Goal: Task Accomplishment & Management: Use online tool/utility

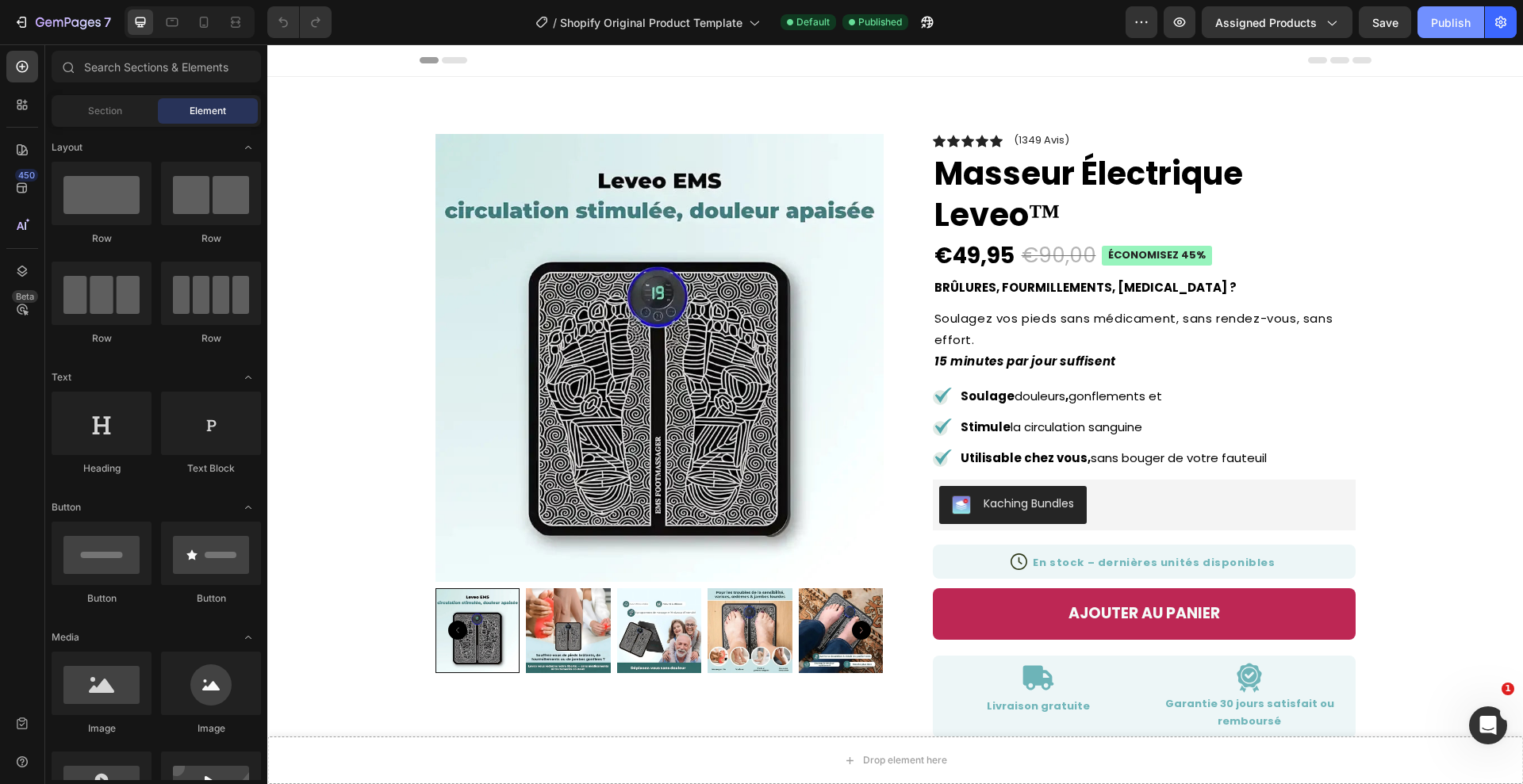
click at [1429, 22] on button "Publish" at bounding box center [1450, 22] width 67 height 32
click at [742, 246] on img at bounding box center [660, 358] width 448 height 448
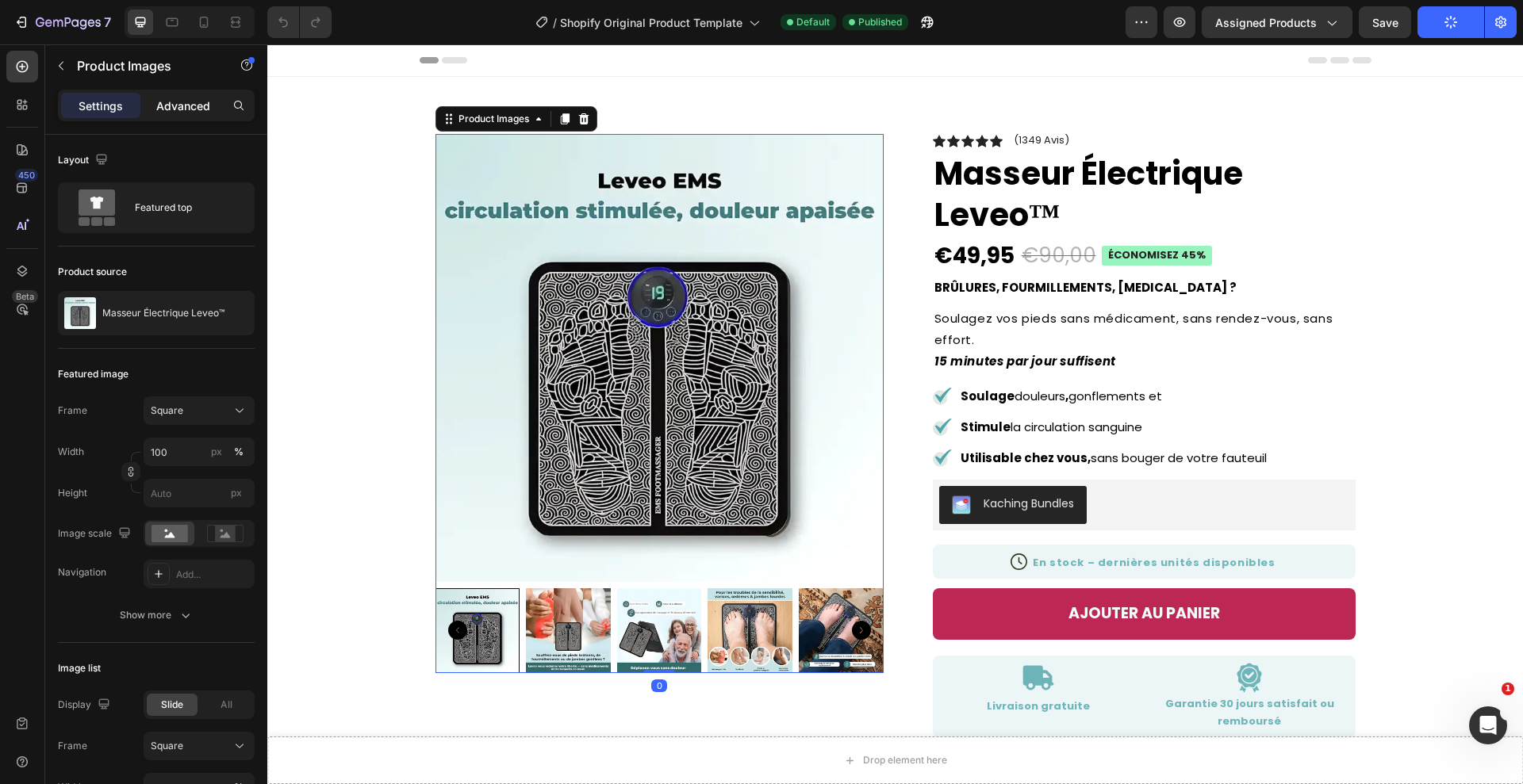
click at [178, 103] on p "Advanced" at bounding box center [183, 106] width 54 height 17
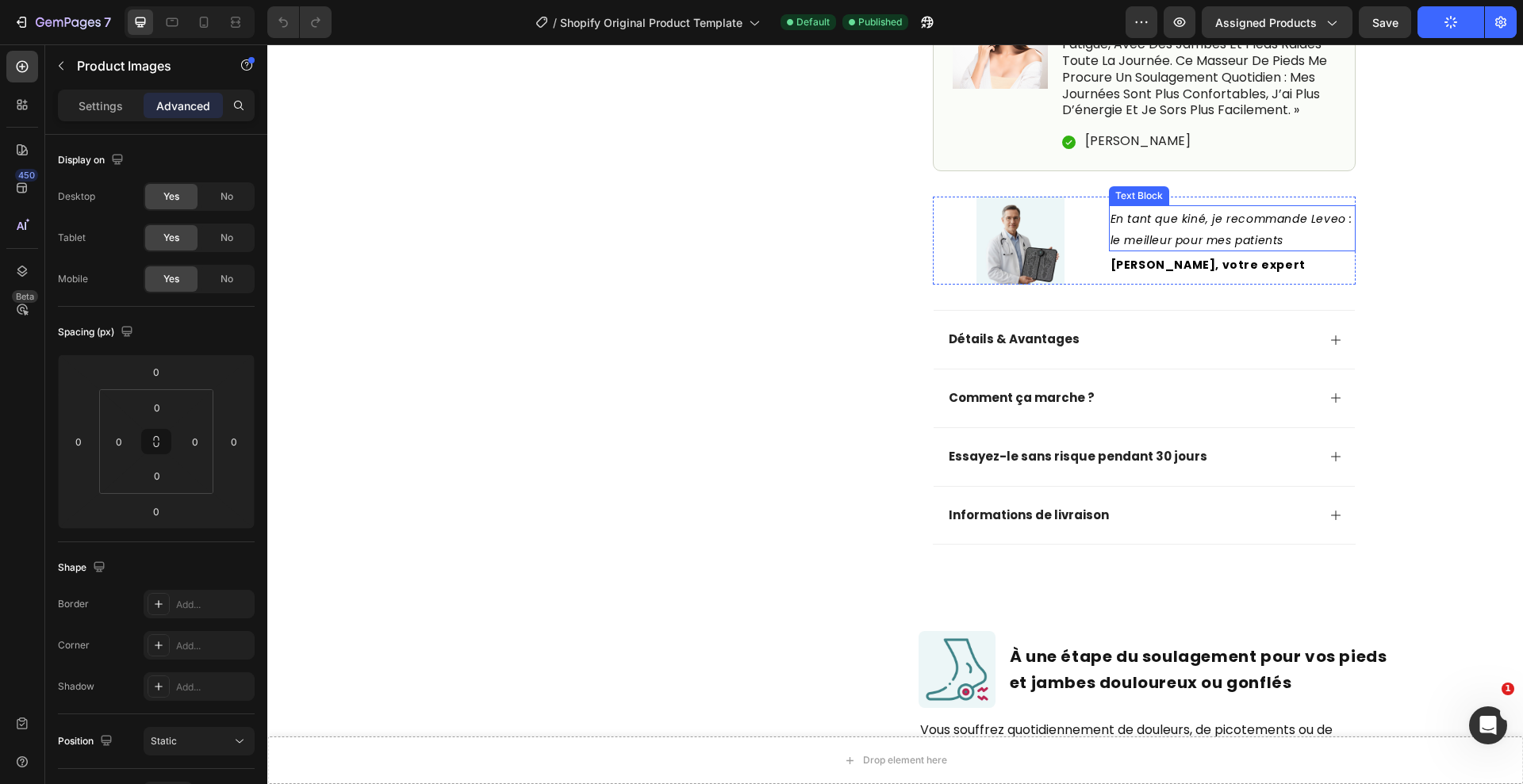
scroll to position [654, 0]
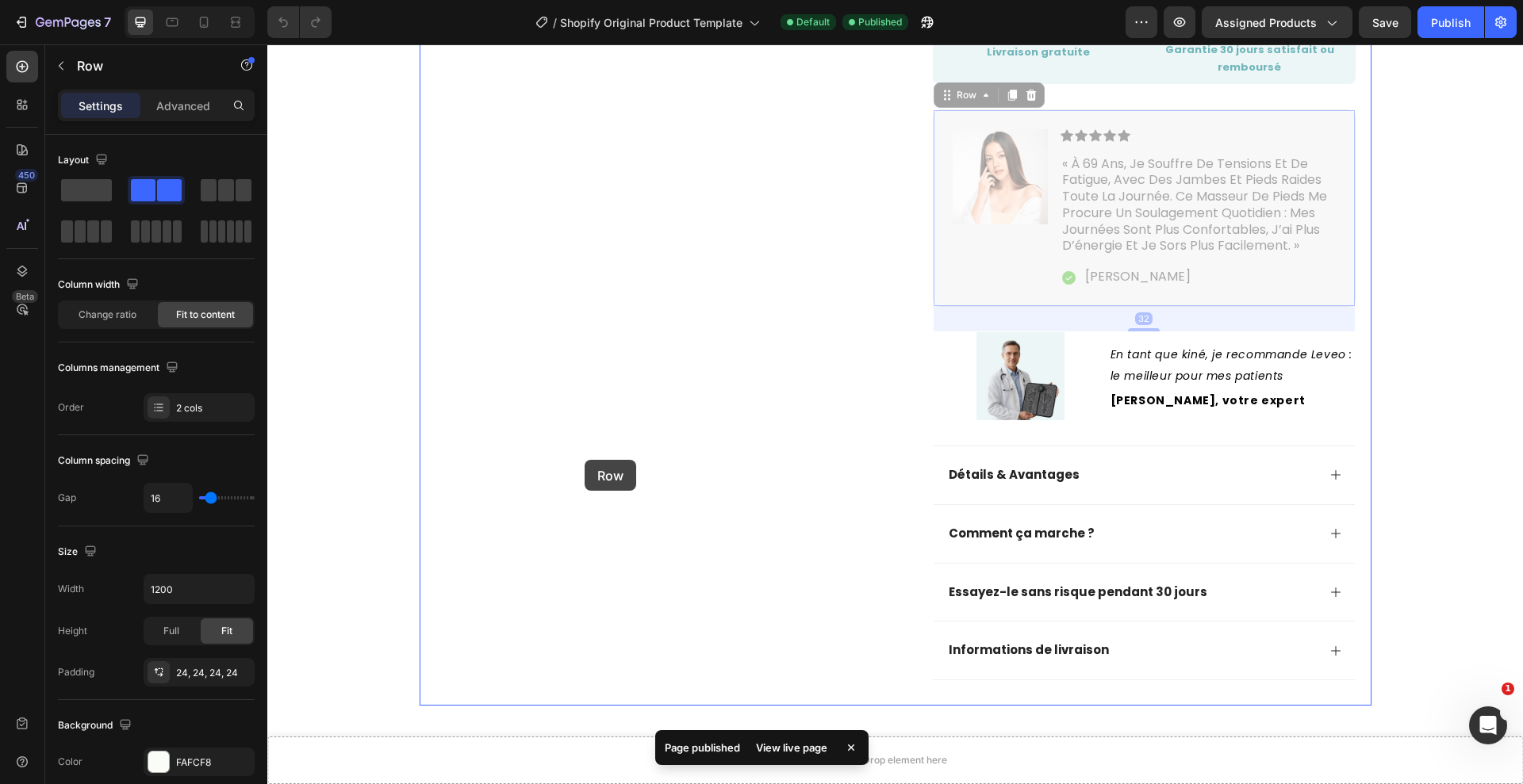
drag, startPoint x: 1291, startPoint y: 124, endPoint x: 605, endPoint y: 189, distance: 689.1
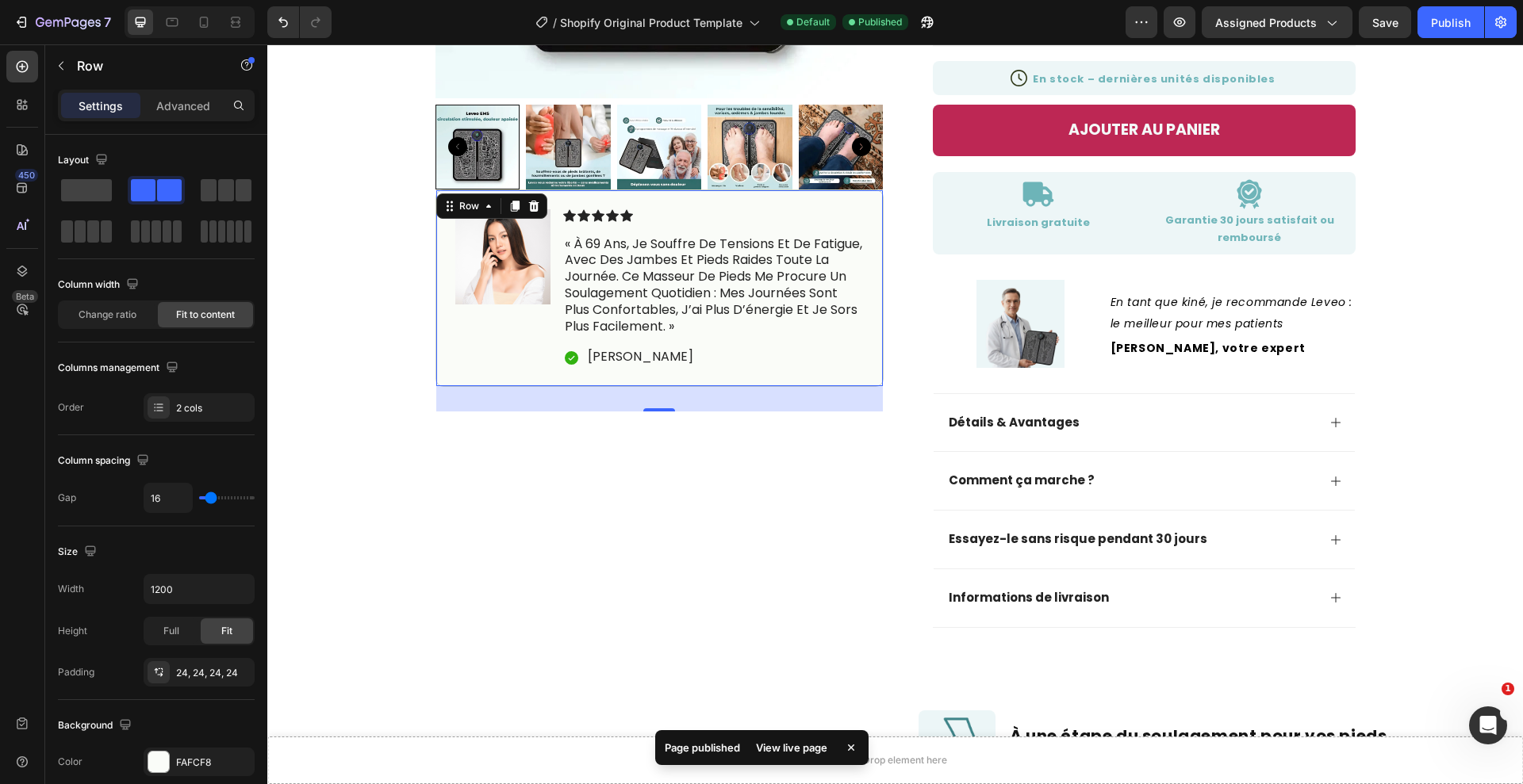
scroll to position [369, 0]
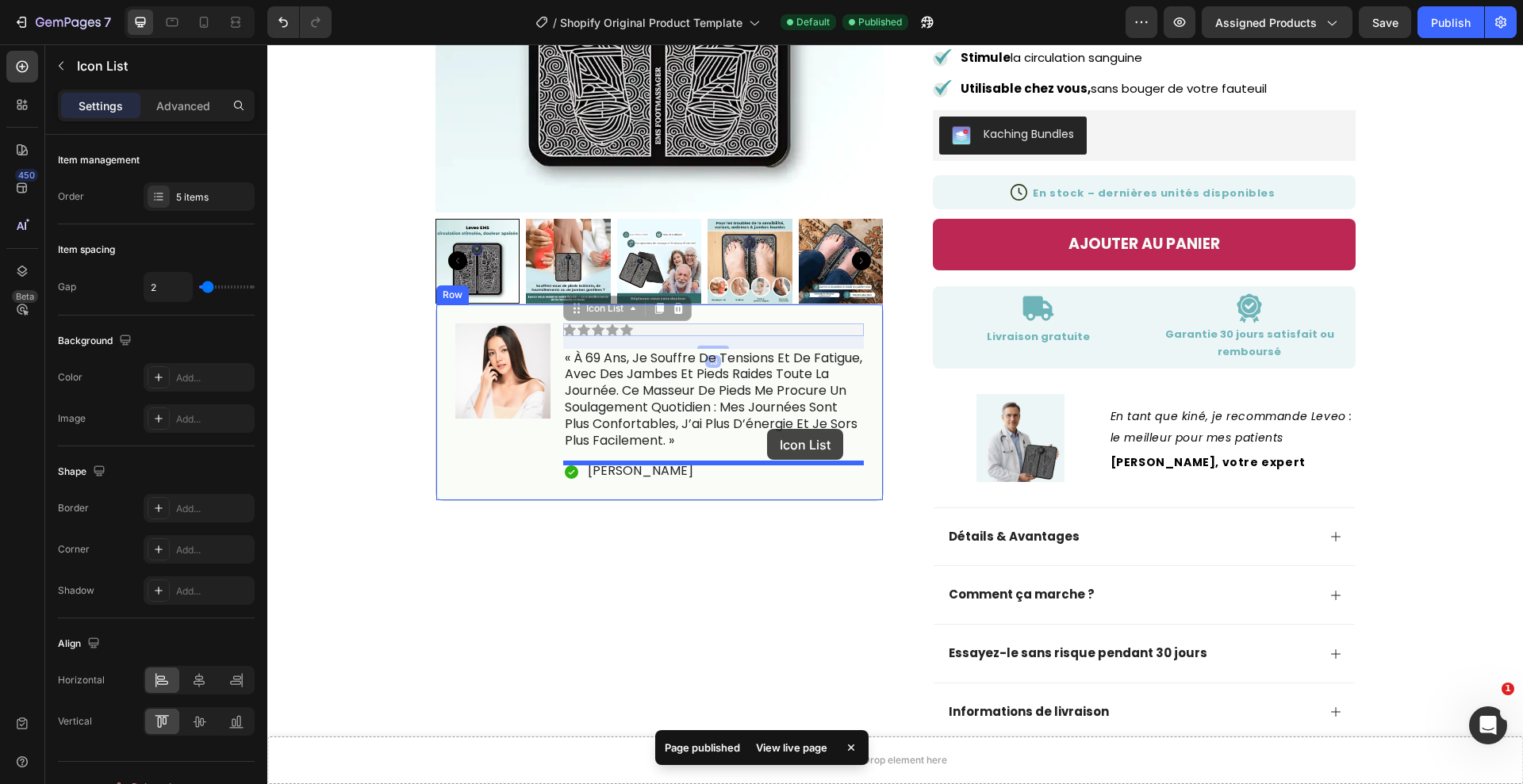
drag, startPoint x: 787, startPoint y: 327, endPoint x: 766, endPoint y: 439, distance: 114.0
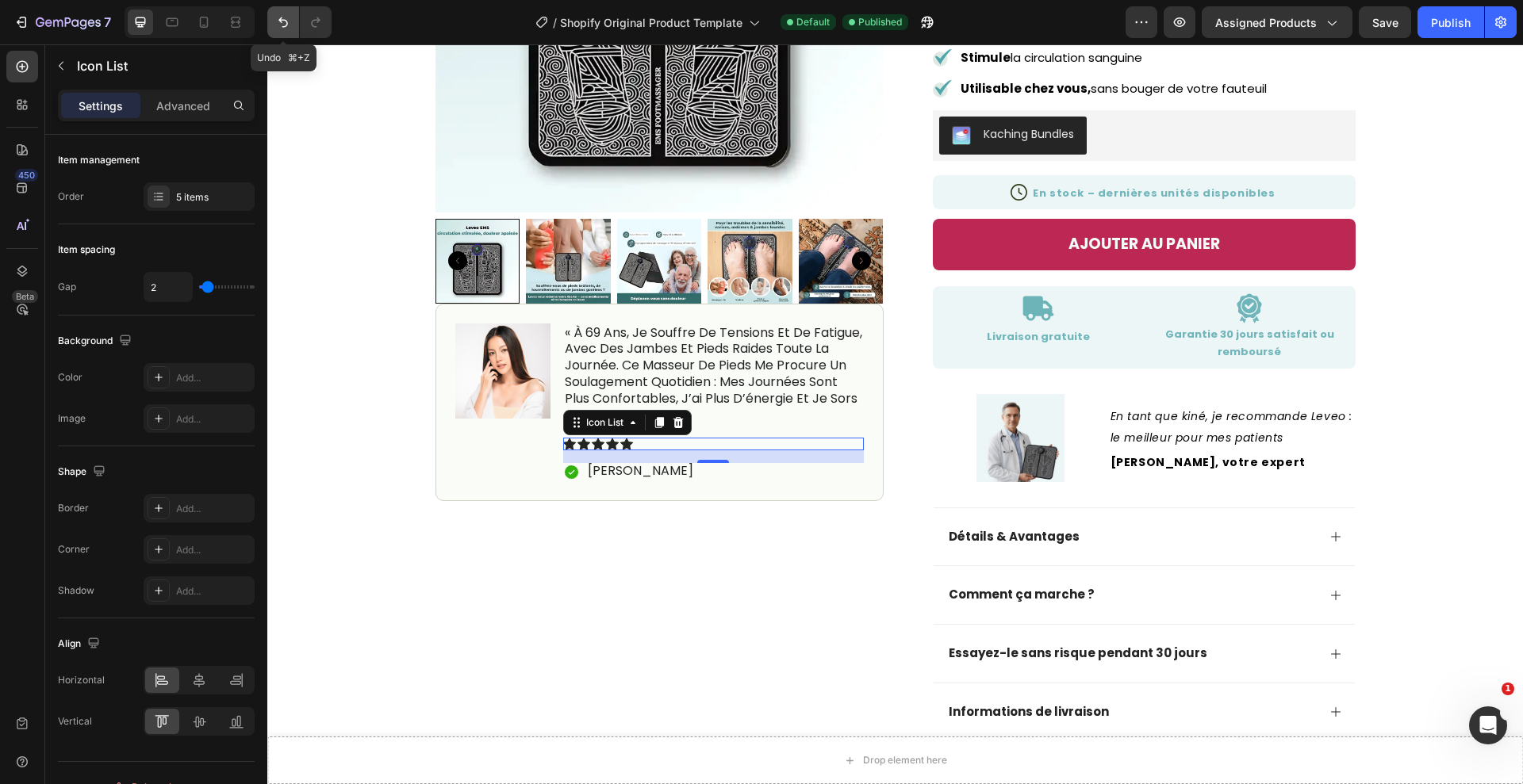
click at [280, 28] on icon "Undo/Redo" at bounding box center [283, 21] width 16 height 16
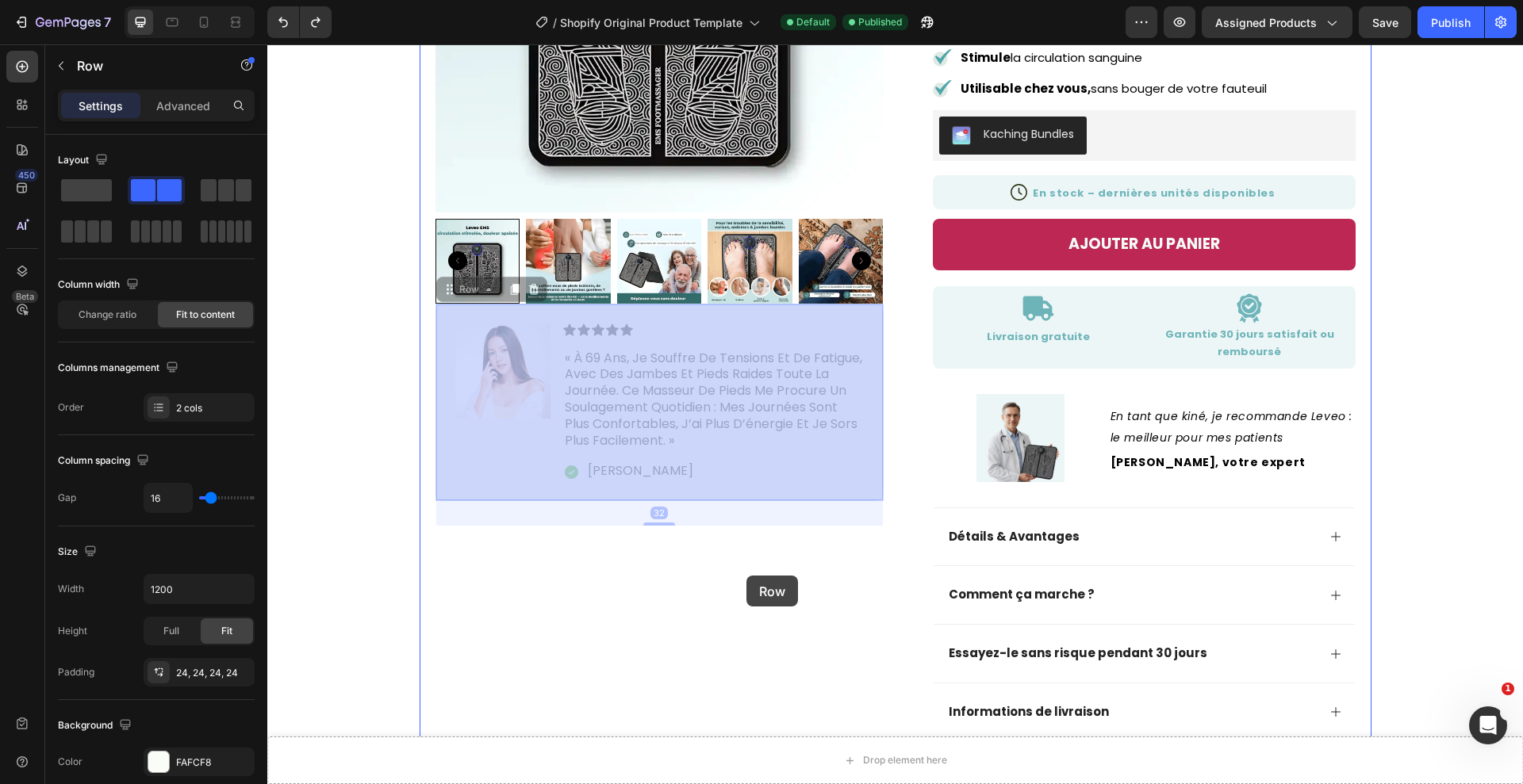
drag, startPoint x: 877, startPoint y: 322, endPoint x: 746, endPoint y: 575, distance: 284.9
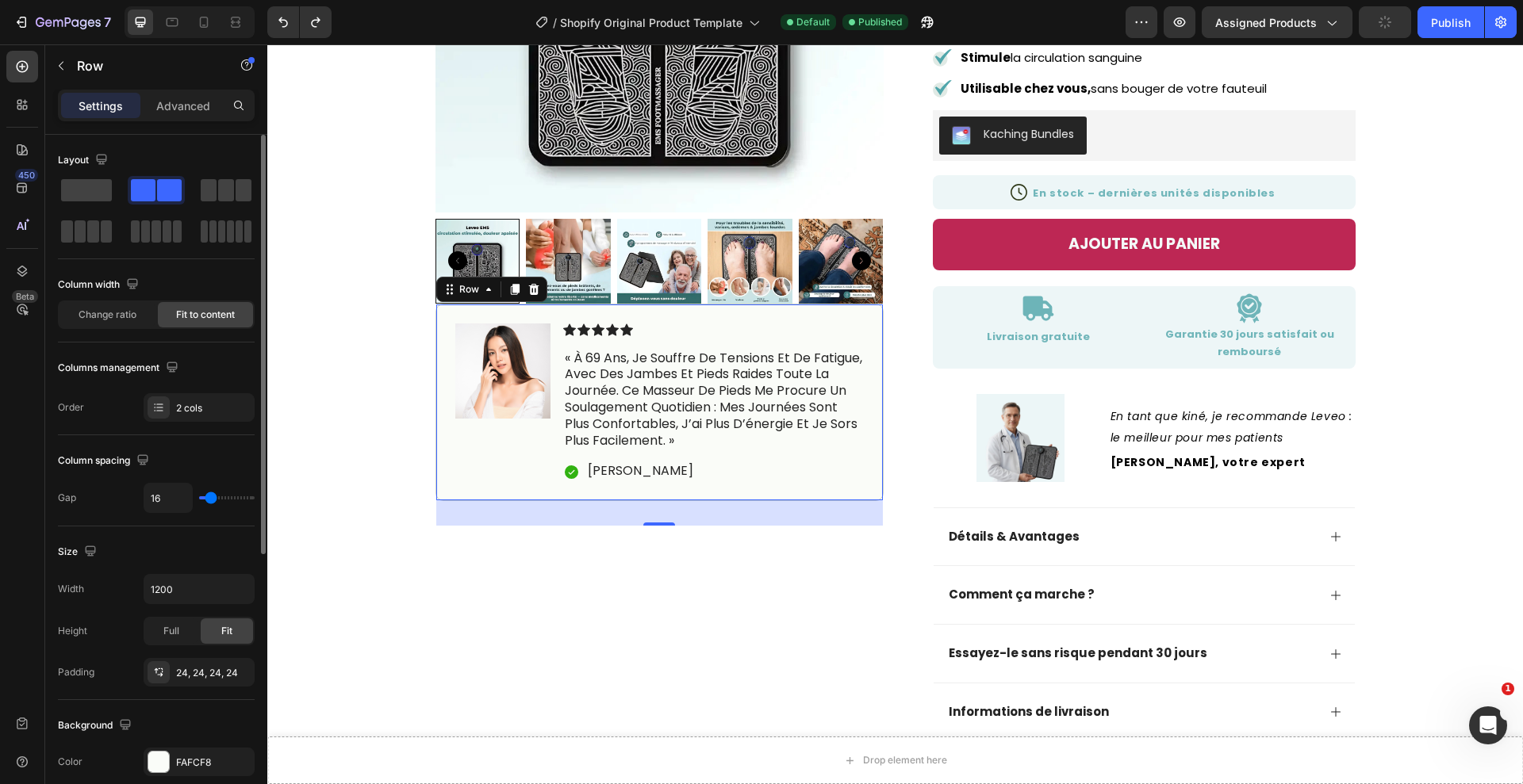
click at [224, 365] on div "Columns management" at bounding box center [155, 367] width 196 height 25
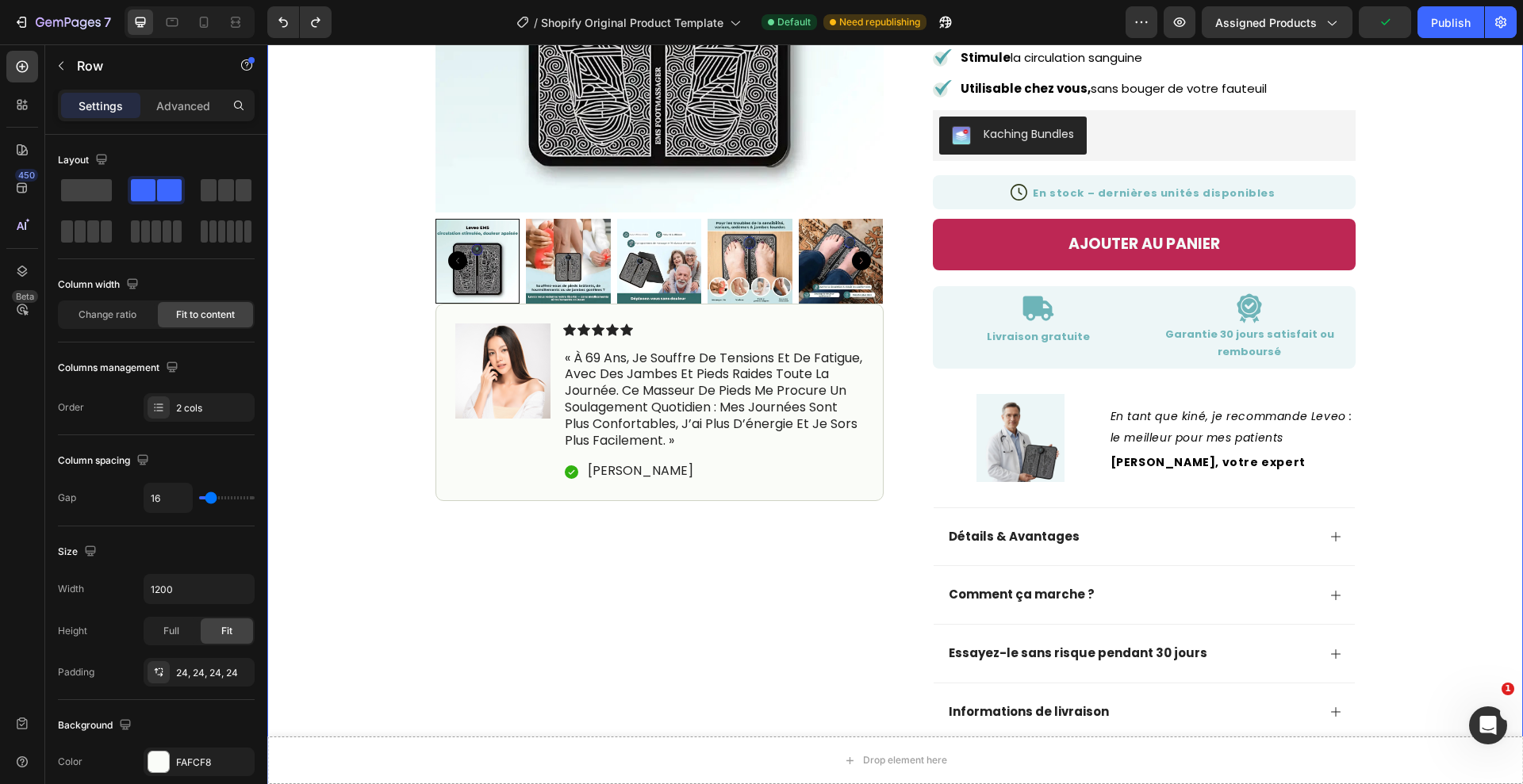
click at [325, 370] on div "Product Images Image Icon Icon Icon Icon Icon Icon List « à 69 ans, je souffre …" at bounding box center [895, 246] width 1217 height 1041
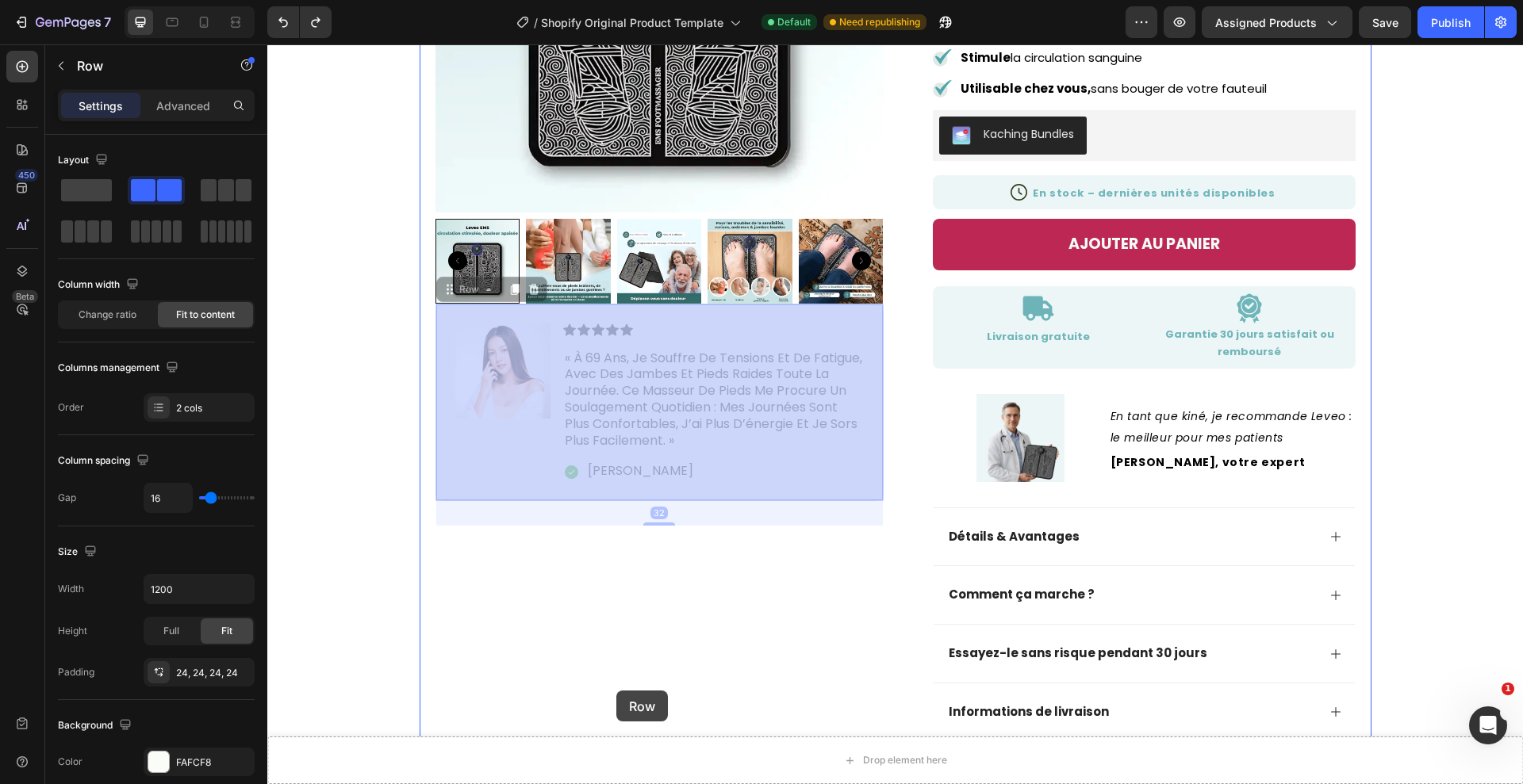
drag, startPoint x: 469, startPoint y: 311, endPoint x: 616, endPoint y: 690, distance: 406.5
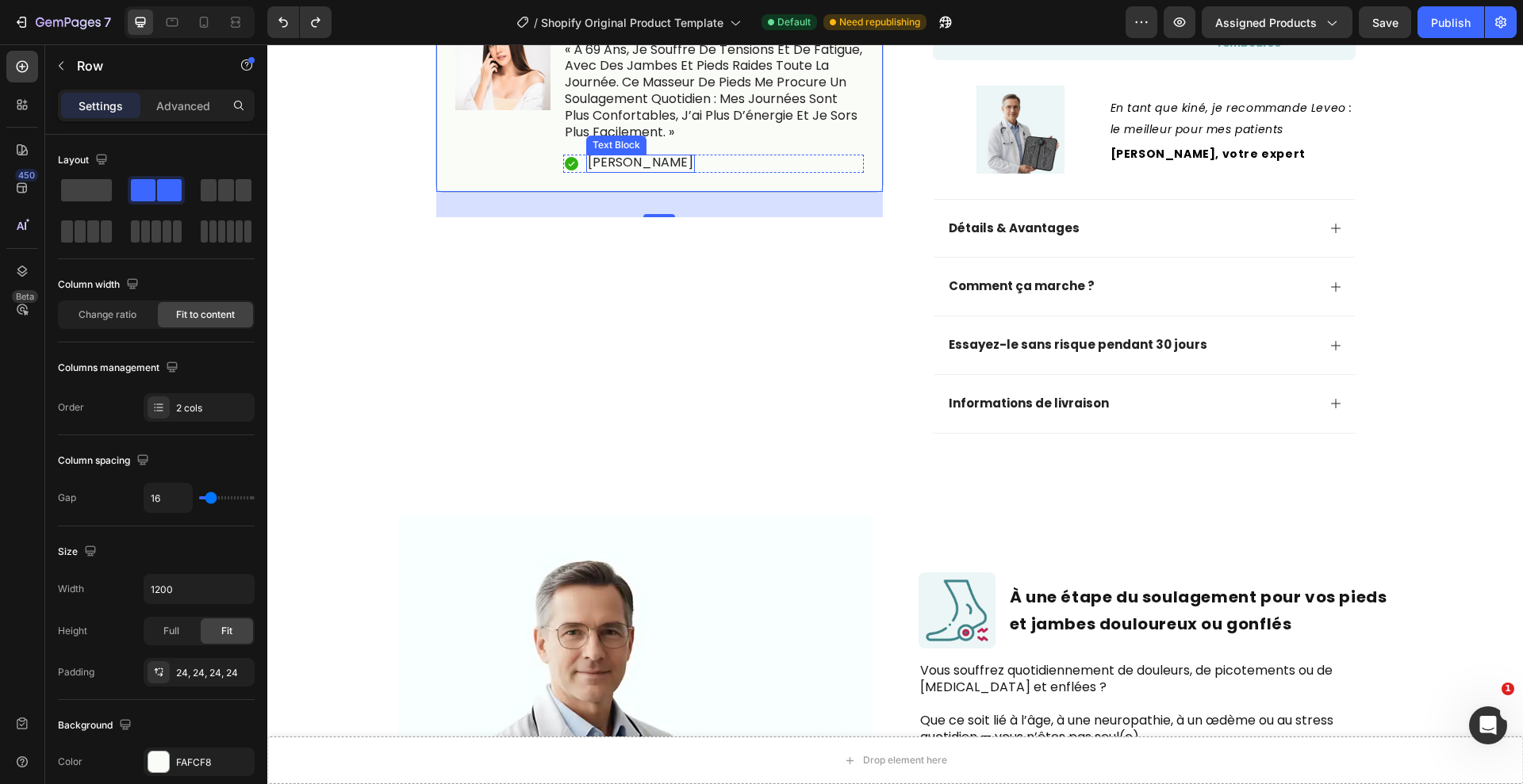
scroll to position [697, 0]
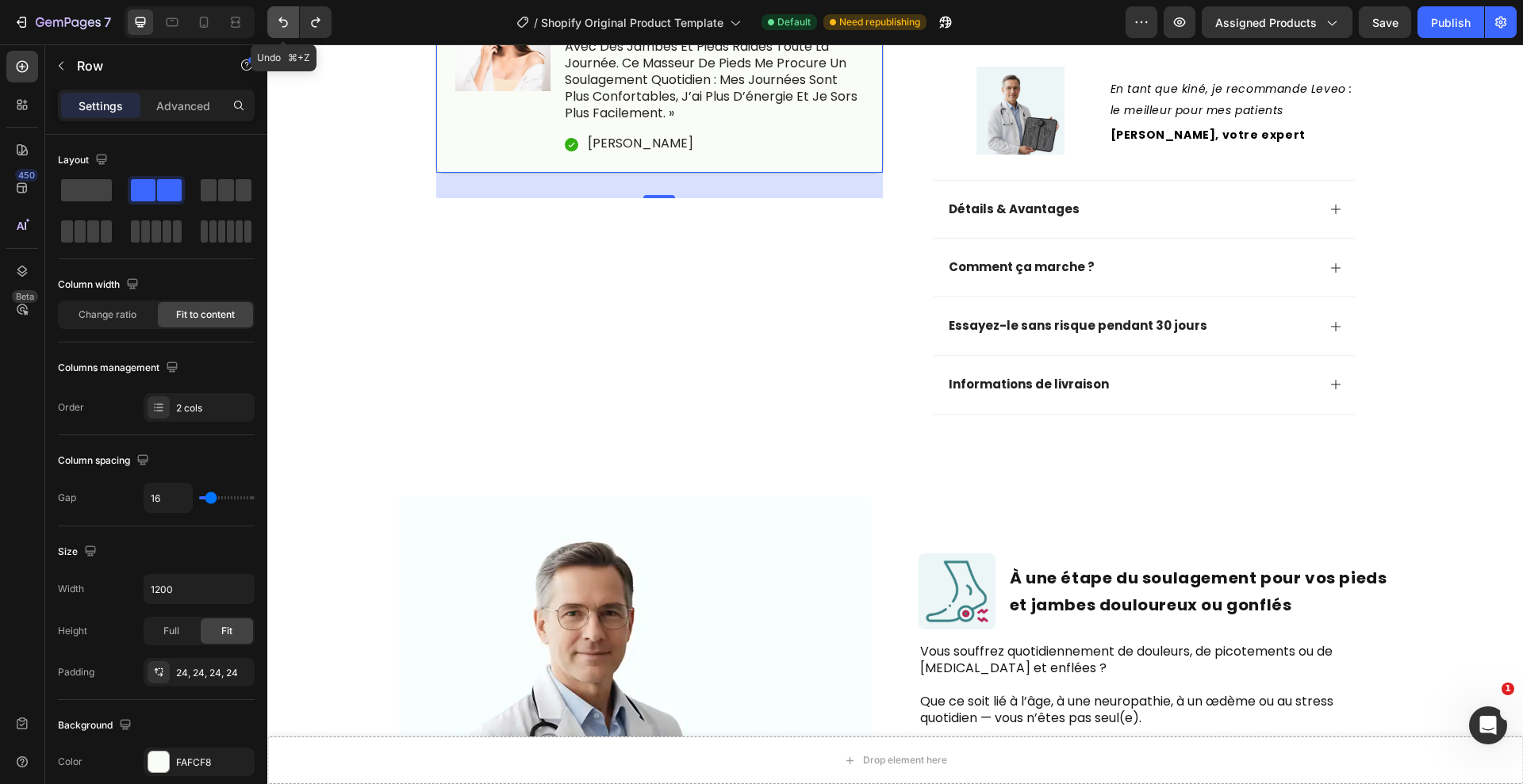
click at [293, 30] on button "Undo/Redo" at bounding box center [283, 22] width 32 height 32
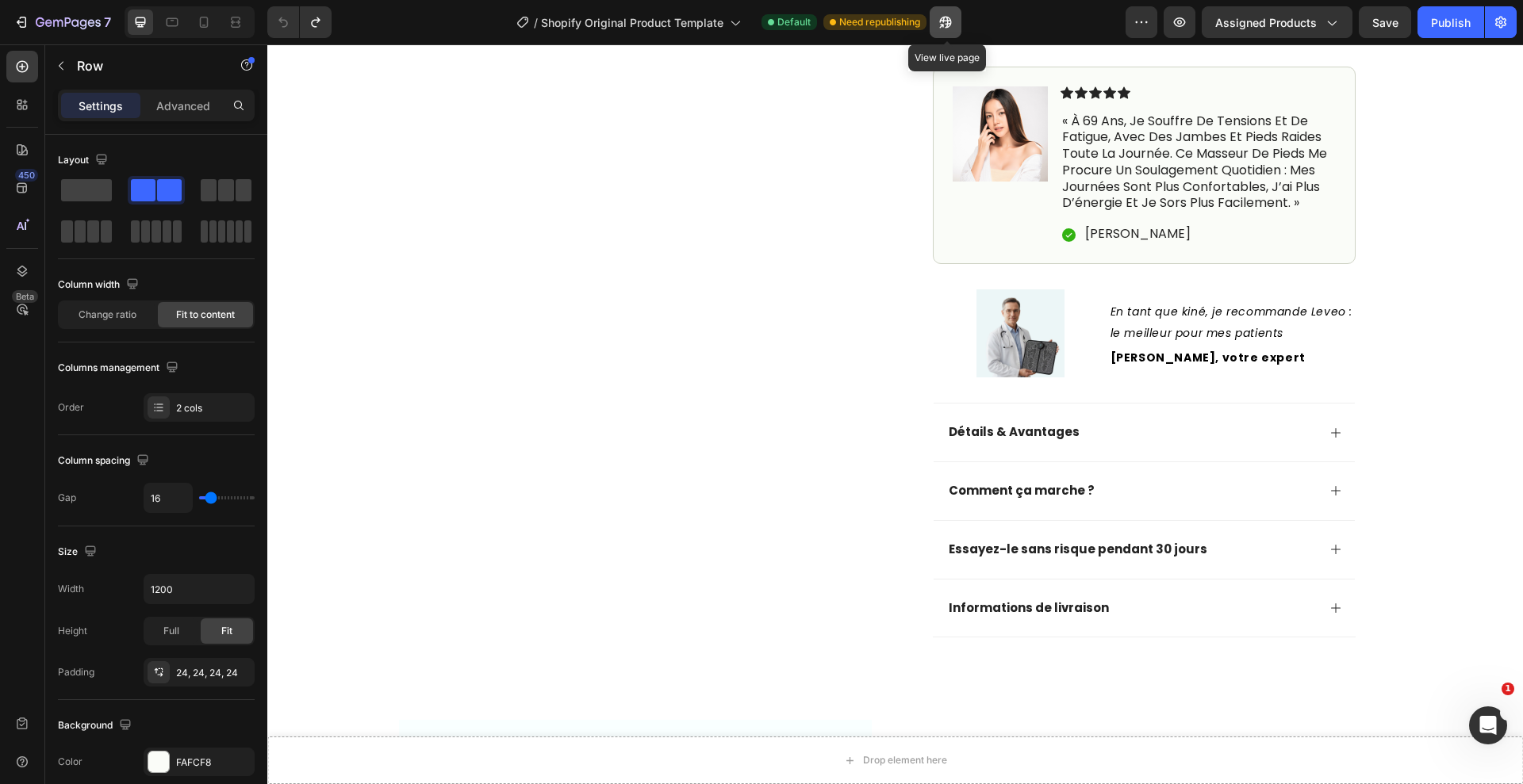
click at [941, 20] on icon "button" at bounding box center [945, 21] width 16 height 16
